Goal: Transaction & Acquisition: Register for event/course

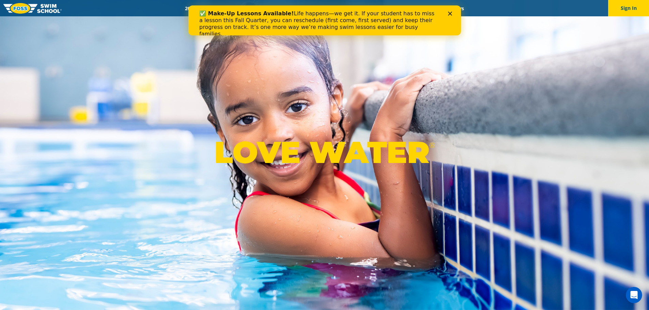
click at [449, 14] on polygon "Close" at bounding box center [450, 14] width 4 height 4
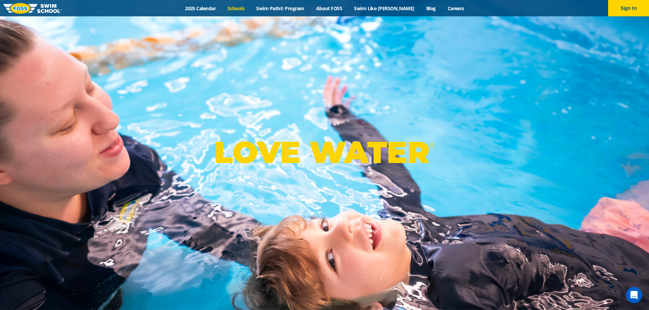
click at [250, 6] on link "Schools" at bounding box center [236, 8] width 29 height 6
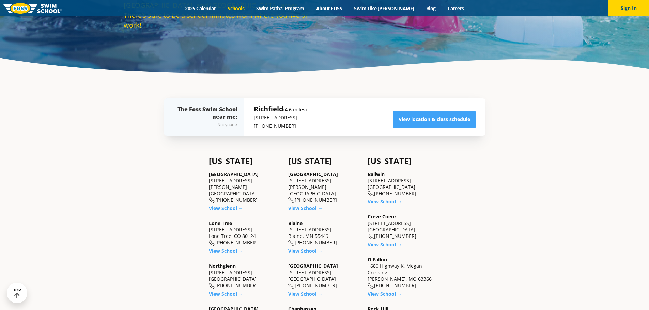
scroll to position [170, 0]
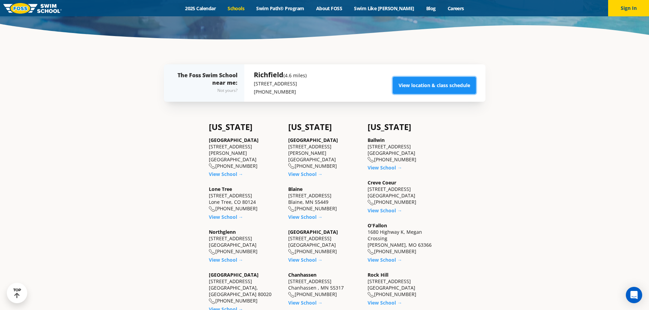
click at [446, 89] on link "View location & class schedule" at bounding box center [434, 85] width 83 height 17
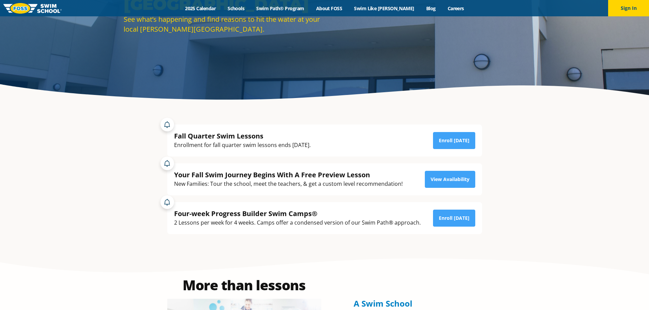
scroll to position [136, 0]
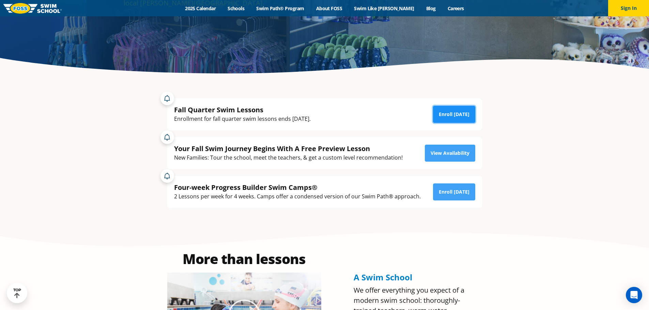
click at [443, 106] on link "Enroll Today" at bounding box center [454, 114] width 42 height 17
